Goal: Task Accomplishment & Management: Use online tool/utility

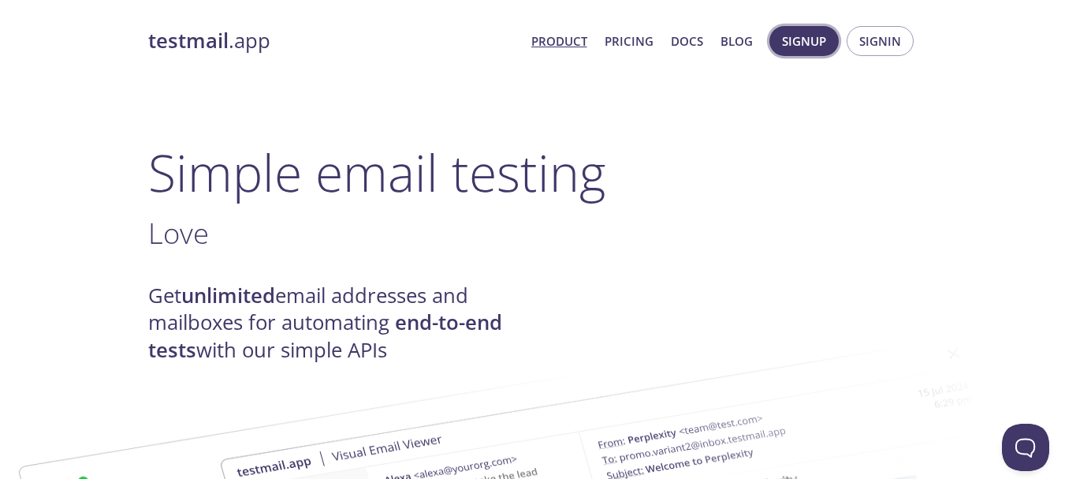
click at [790, 49] on span "Signup" at bounding box center [804, 41] width 44 height 20
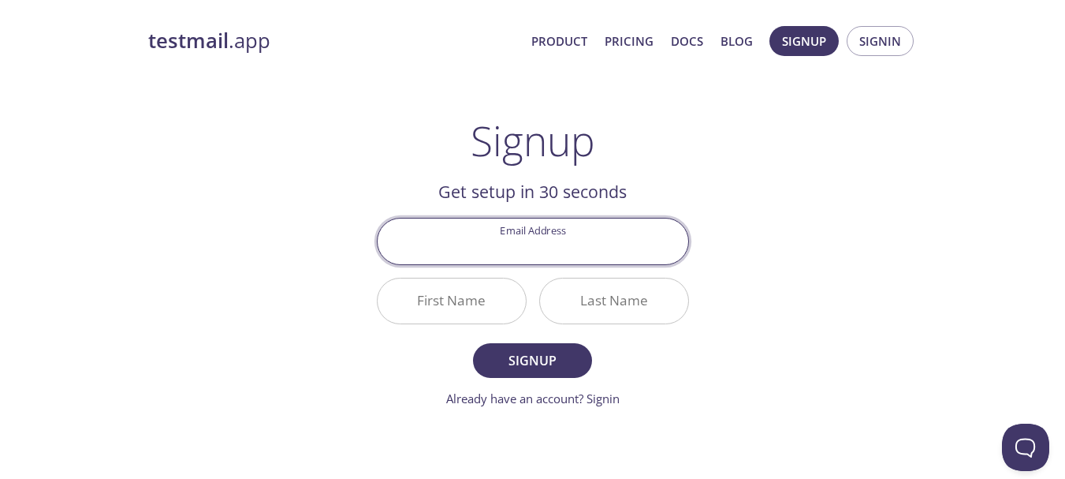
click at [506, 233] on input "Email Address" at bounding box center [533, 240] width 311 height 45
click at [569, 396] on link "Already have an account? Signin" at bounding box center [532, 398] width 173 height 16
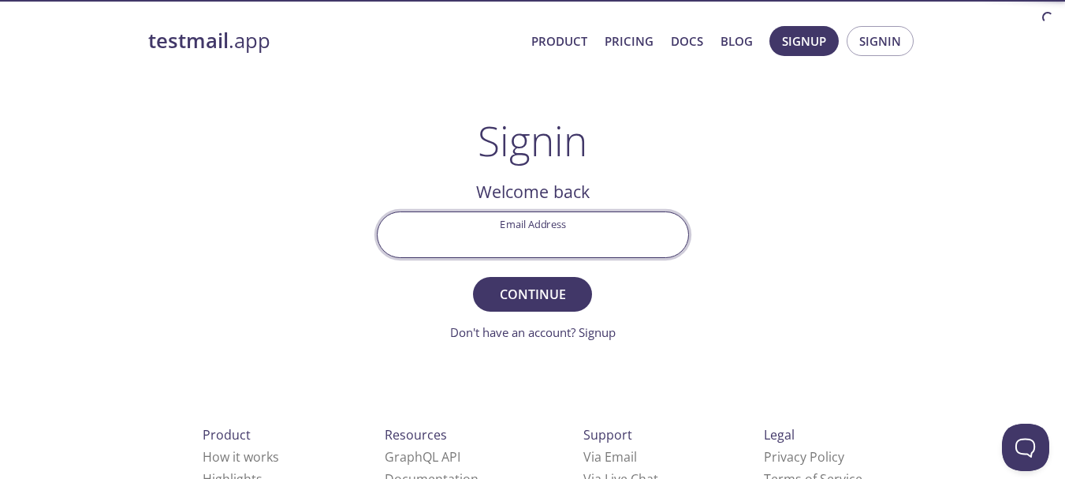
click at [505, 245] on input "Email Address" at bounding box center [533, 234] width 311 height 45
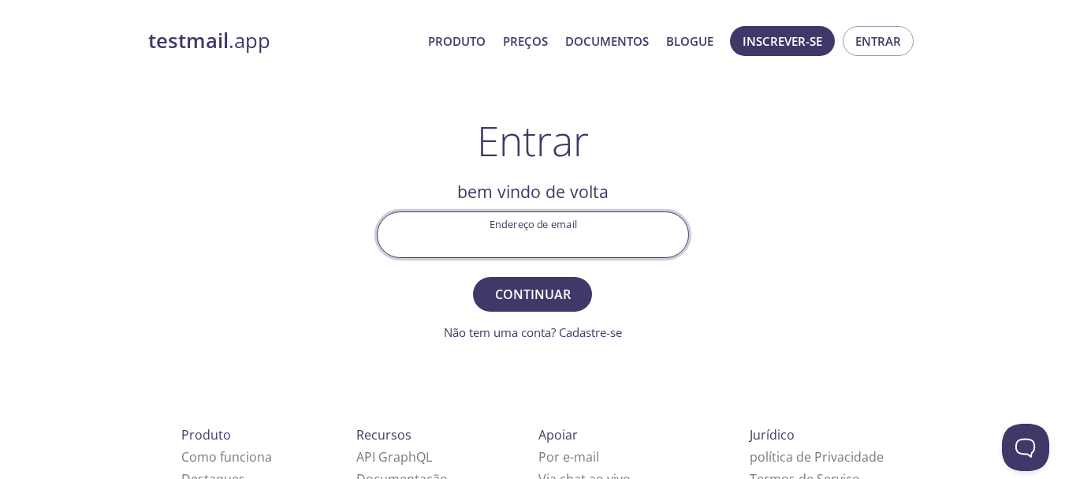
click at [518, 246] on input "Endereço de email" at bounding box center [533, 234] width 311 height 45
type input "[EMAIL_ADDRESS][DOMAIN_NAME]"
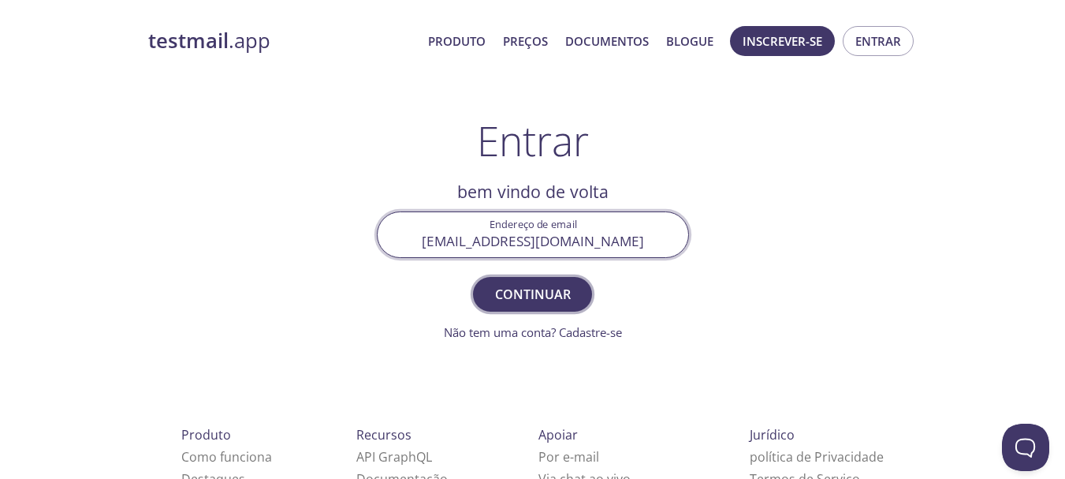
click at [545, 299] on font "Continuar" at bounding box center [533, 293] width 76 height 17
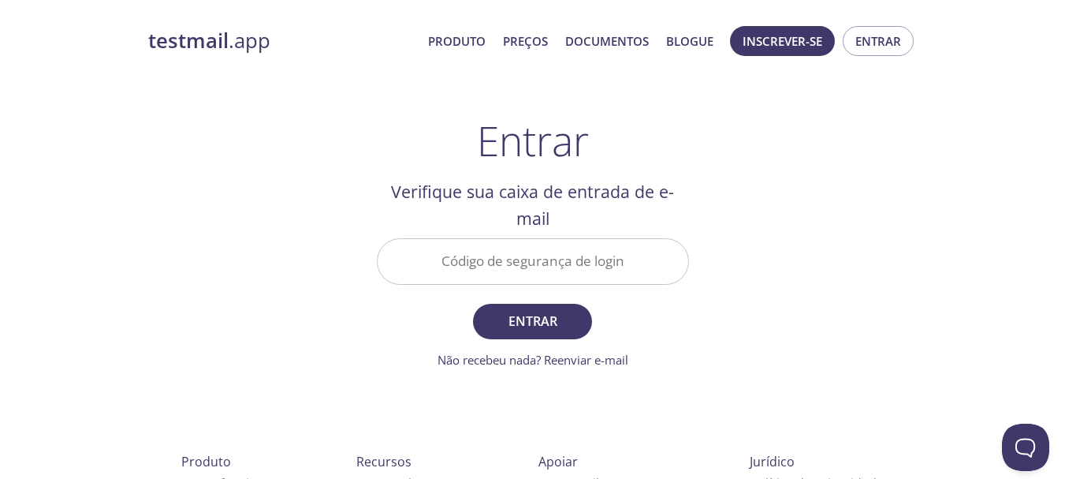
click at [524, 266] on input "Código de segurança de login" at bounding box center [533, 261] width 311 height 45
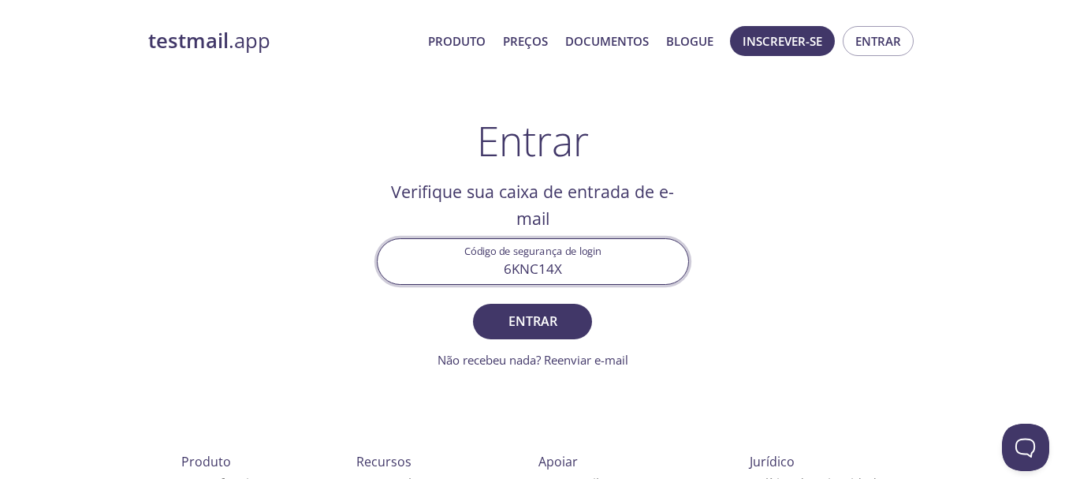
type input "6KNC14X"
click at [473, 304] on button "Entrar" at bounding box center [532, 321] width 118 height 35
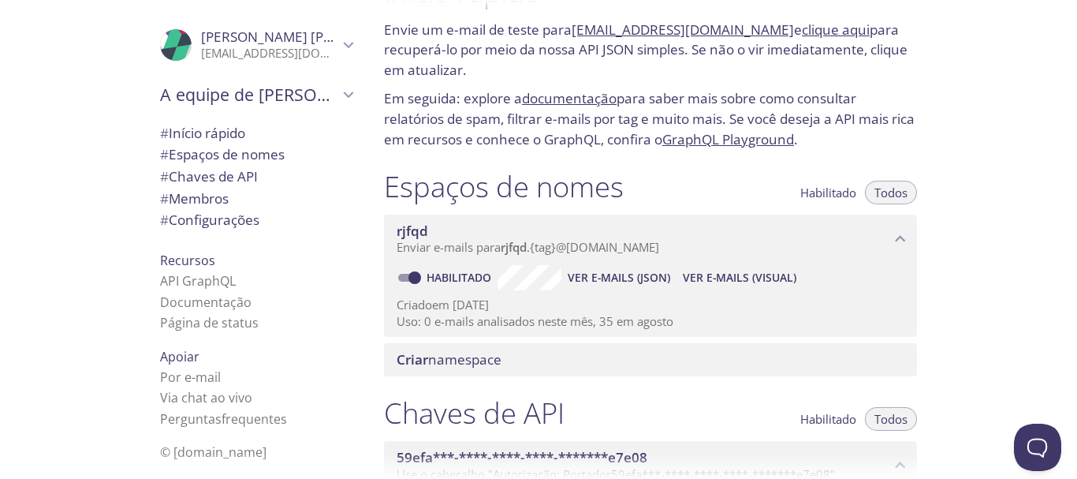
scroll to position [79, 0]
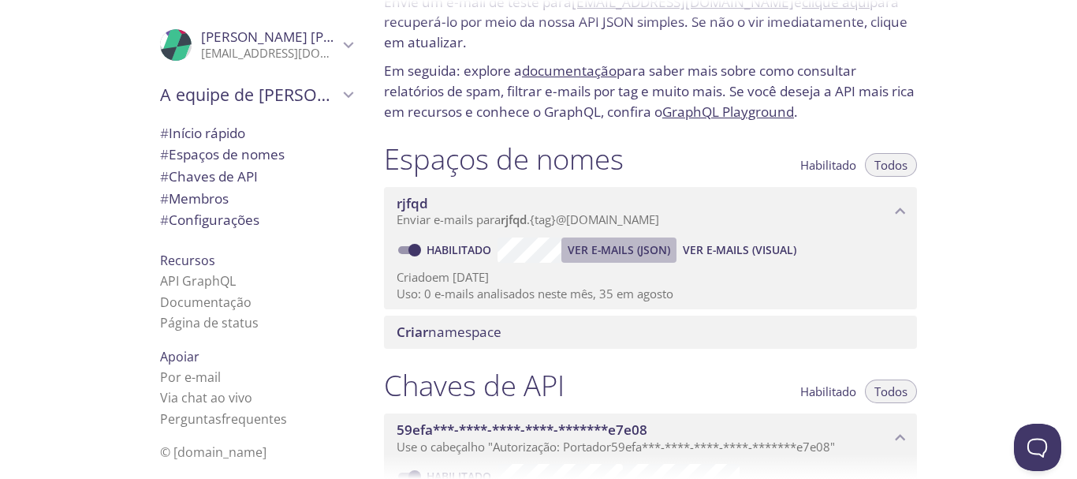
click at [649, 249] on font "Ver e-mails (JSON)" at bounding box center [619, 249] width 102 height 15
click at [527, 219] on font "rjfqd" at bounding box center [514, 219] width 26 height 16
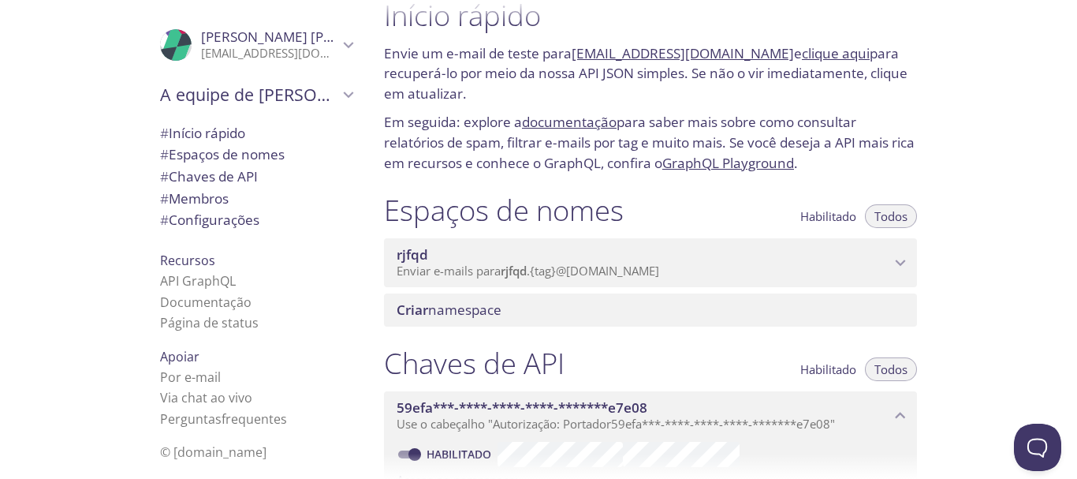
scroll to position [0, 0]
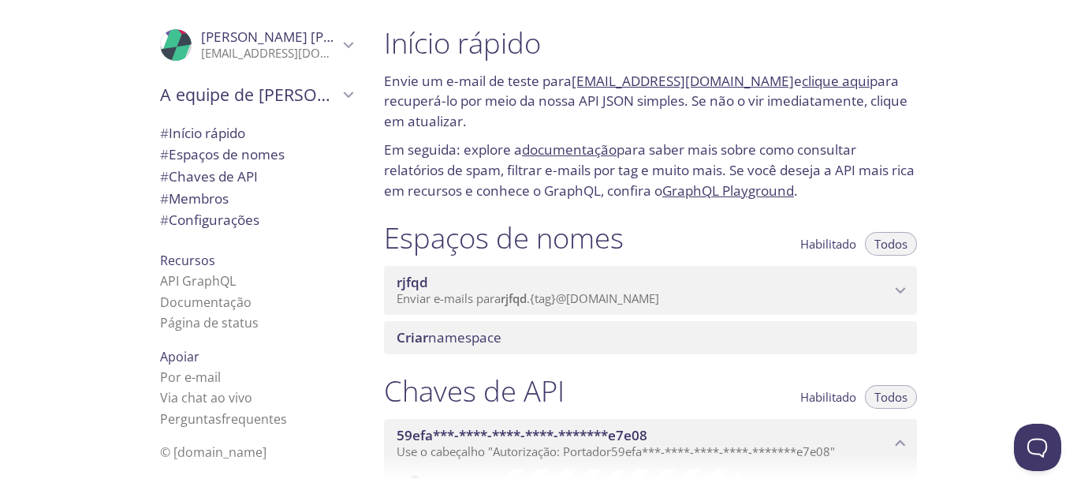
click at [587, 302] on font "@[DOMAIN_NAME]" at bounding box center [607, 298] width 103 height 16
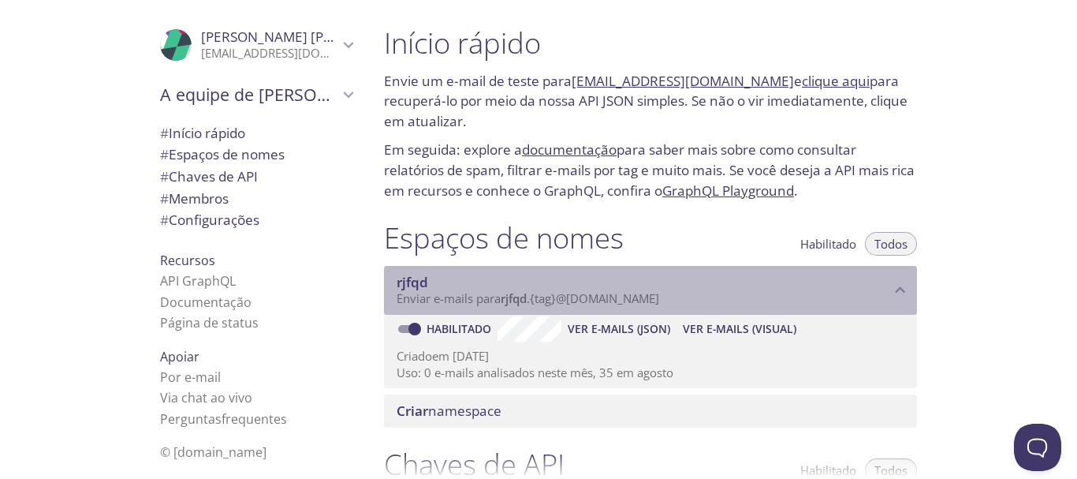
drag, startPoint x: 697, startPoint y: 295, endPoint x: 509, endPoint y: 296, distance: 187.6
click at [509, 296] on p "Enviar e-mails para rjfqd . {tag} @[DOMAIN_NAME]" at bounding box center [644, 299] width 494 height 16
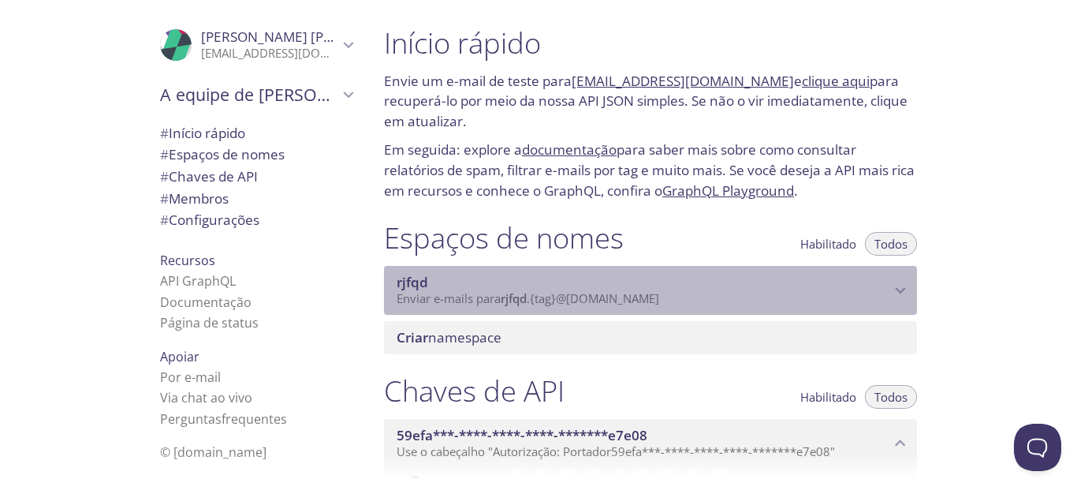
drag, startPoint x: 699, startPoint y: 296, endPoint x: 583, endPoint y: 302, distance: 116.1
click at [583, 302] on p "Enviar e-mails para rjfqd . {tag} @[DOMAIN_NAME]" at bounding box center [644, 299] width 494 height 16
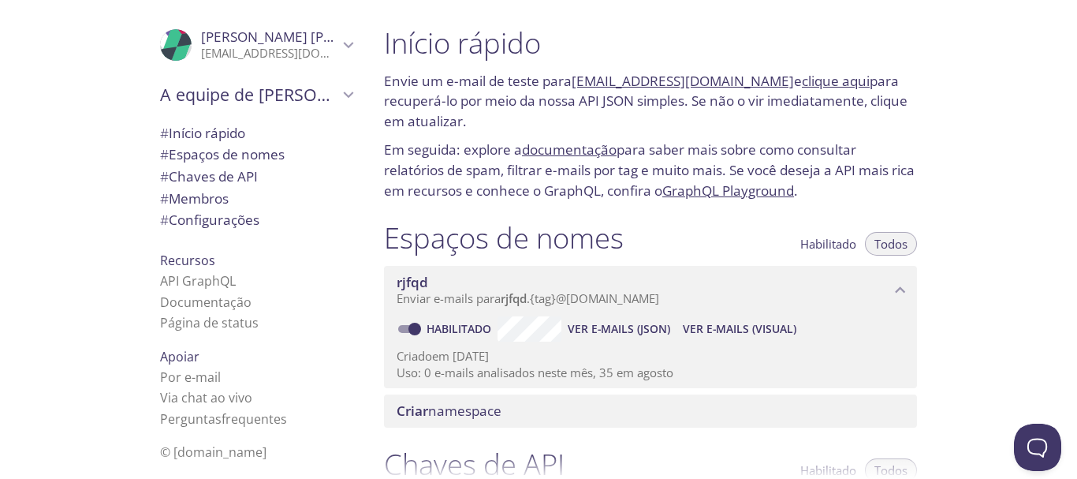
drag, startPoint x: 760, startPoint y: 80, endPoint x: 575, endPoint y: 77, distance: 185.3
click at [575, 77] on font "Envie um e-mail de teste para [EMAIL_ADDRESS][DOMAIN_NAME] e clique aqui para r…" at bounding box center [646, 101] width 524 height 58
copy font "[EMAIL_ADDRESS][DOMAIN_NAME]"
click at [616, 331] on font "Ver e-mails (JSON)" at bounding box center [619, 328] width 102 height 15
click at [733, 333] on font "Ver e-mails (visual)" at bounding box center [740, 328] width 114 height 15
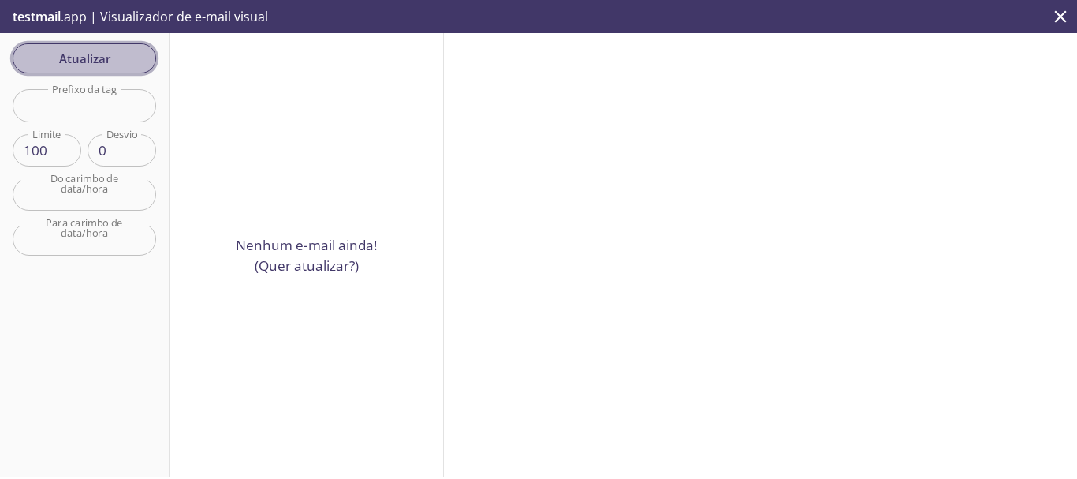
click at [96, 59] on font "Atualizar" at bounding box center [84, 58] width 51 height 16
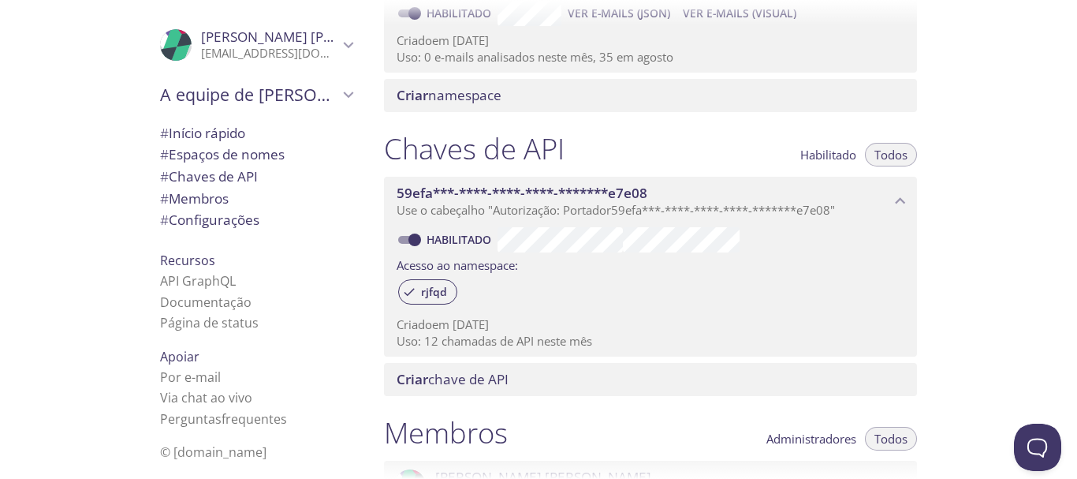
scroll to position [158, 0]
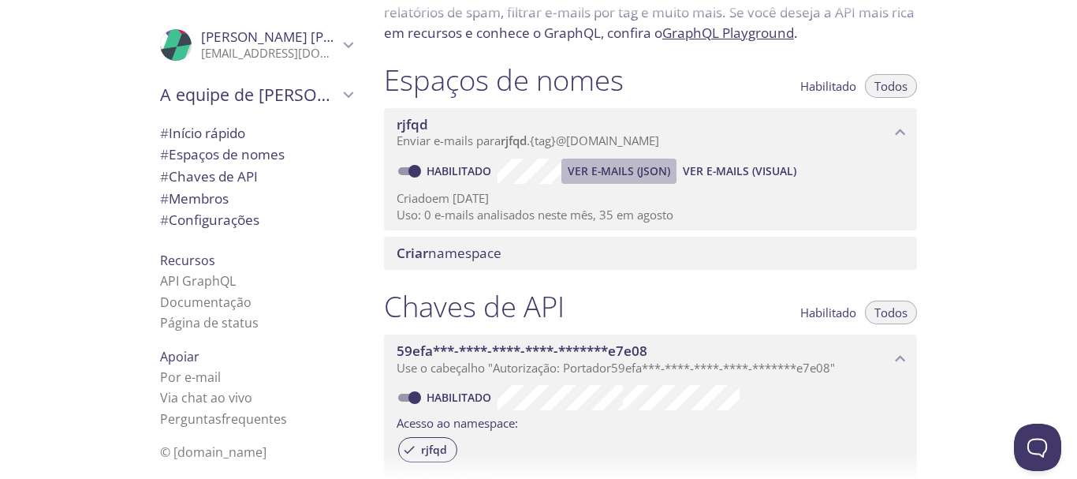
click at [636, 177] on font "Ver e-mails (JSON)" at bounding box center [619, 170] width 102 height 15
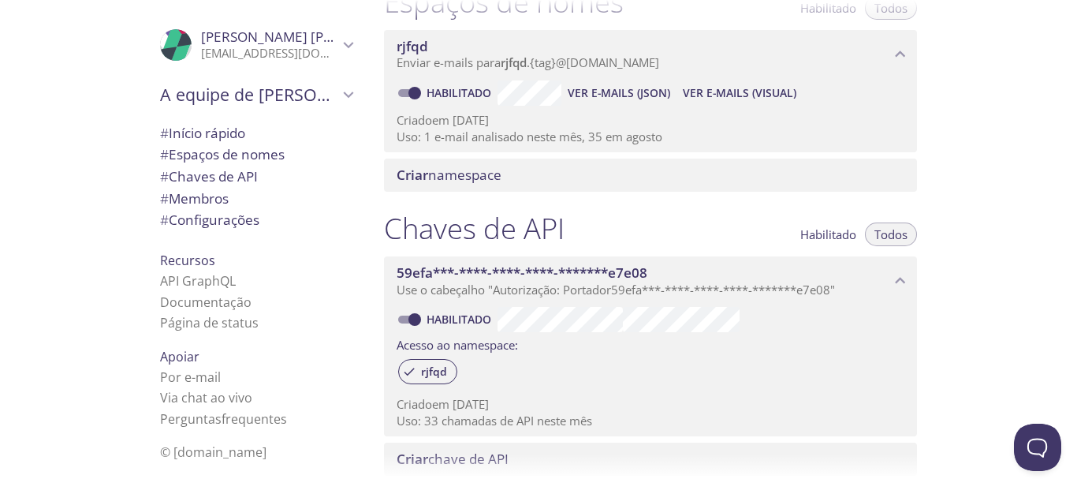
scroll to position [237, 0]
